Goal: Task Accomplishment & Management: Use online tool/utility

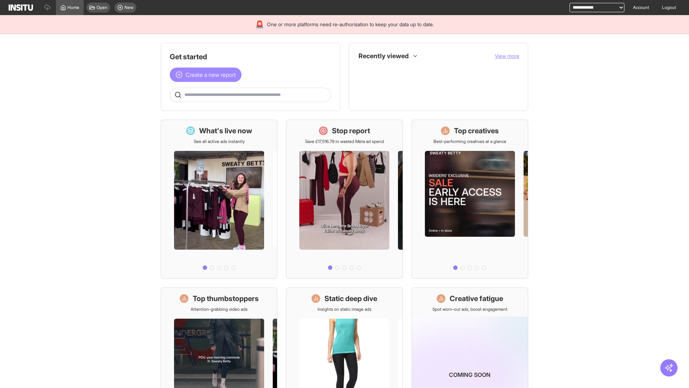
click at [207, 75] on span "Create a new report" at bounding box center [211, 74] width 50 height 9
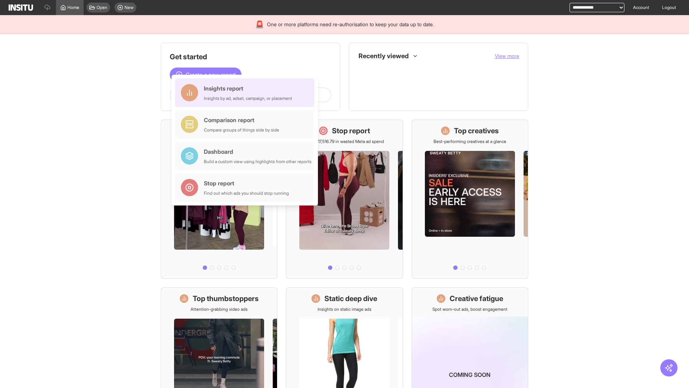
click at [247, 93] on div "Insights report Insights by ad, adset, campaign, or placement" at bounding box center [248, 92] width 88 height 17
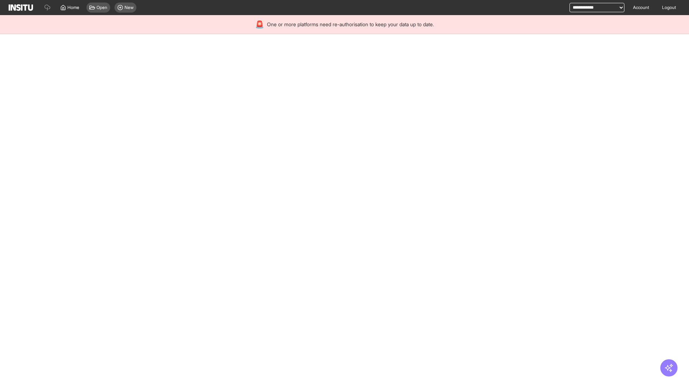
select select "**"
